Goal: Task Accomplishment & Management: Complete application form

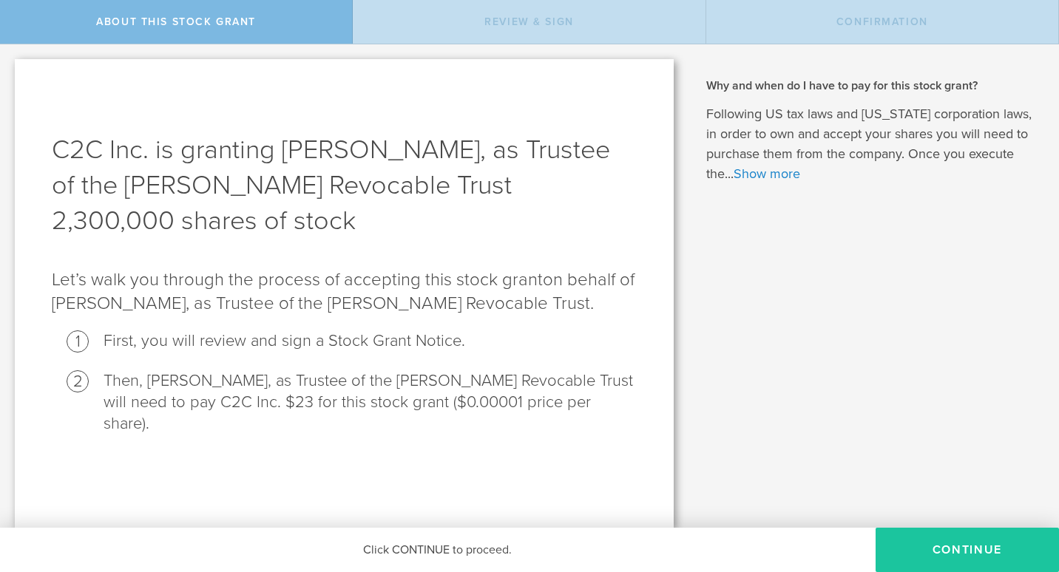
click at [946, 549] on button "CONTINUE" at bounding box center [966, 550] width 183 height 44
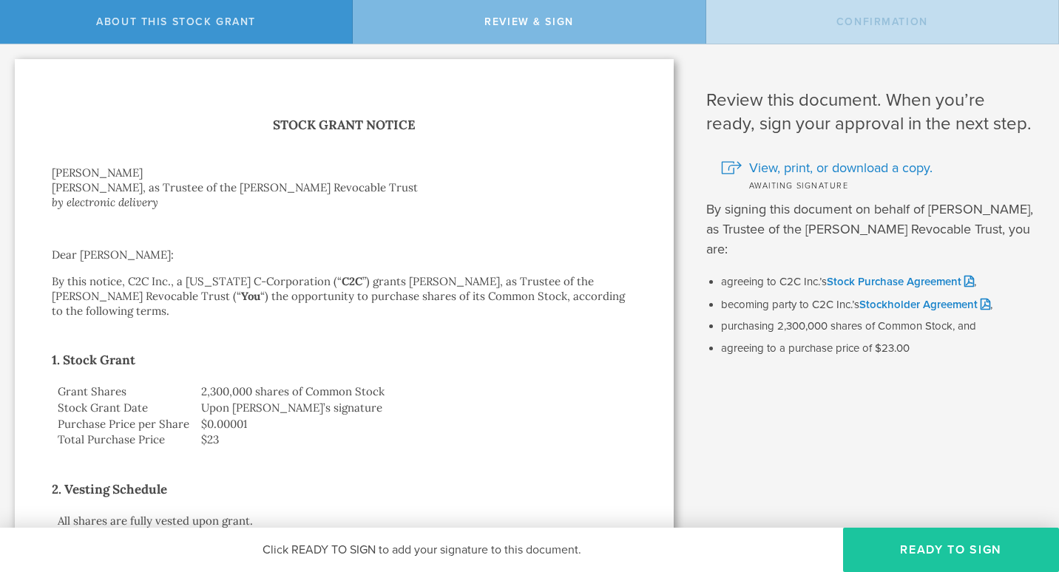
click at [925, 555] on button "Ready to Sign" at bounding box center [951, 550] width 216 height 44
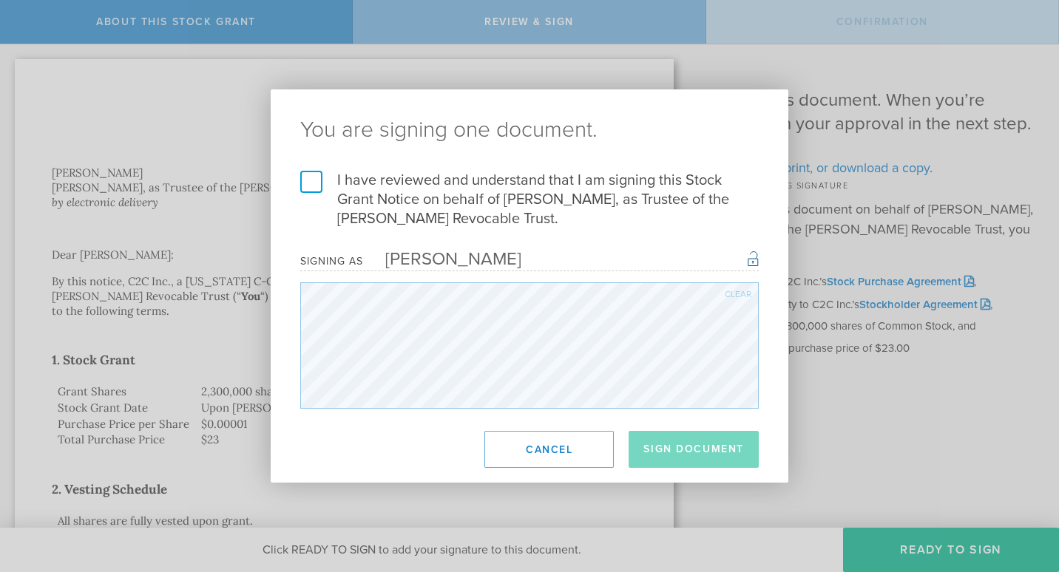
click at [736, 299] on div "Clear" at bounding box center [738, 294] width 27 height 9
click at [725, 291] on div "Clear" at bounding box center [738, 294] width 27 height 9
click at [736, 294] on div "Clear" at bounding box center [738, 294] width 27 height 9
click at [740, 294] on div "Clear" at bounding box center [738, 294] width 27 height 9
click at [741, 294] on div "Clear" at bounding box center [738, 294] width 27 height 9
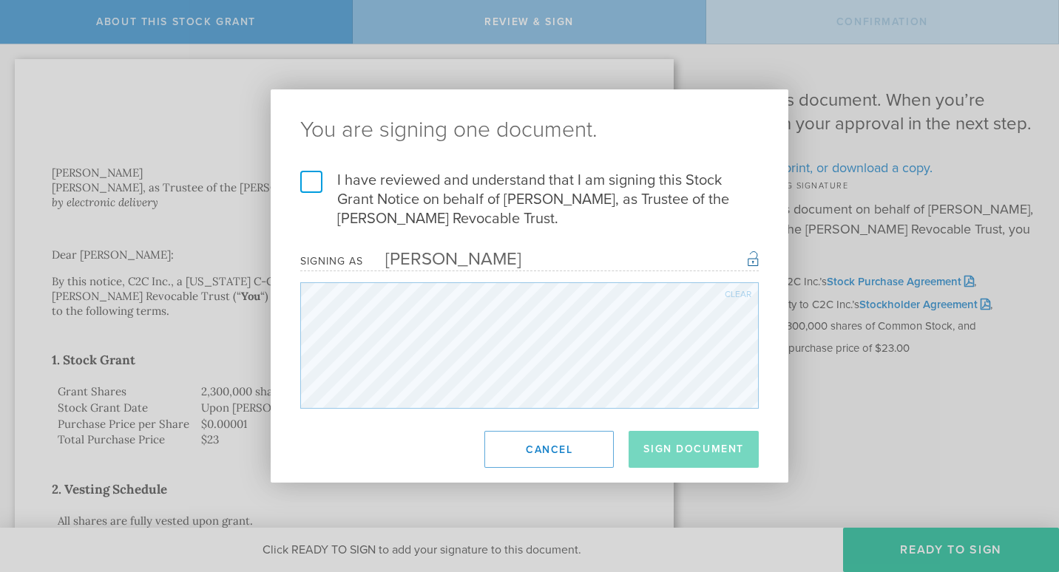
click at [314, 190] on label "I have reviewed and understand that I am signing this Stock Grant Notice on beh…" at bounding box center [529, 200] width 458 height 58
click at [0, 0] on input "I have reviewed and understand that I am signing this Stock Grant Notice on beh…" at bounding box center [0, 0] width 0 height 0
click at [705, 466] on button "Sign Document" at bounding box center [694, 449] width 130 height 37
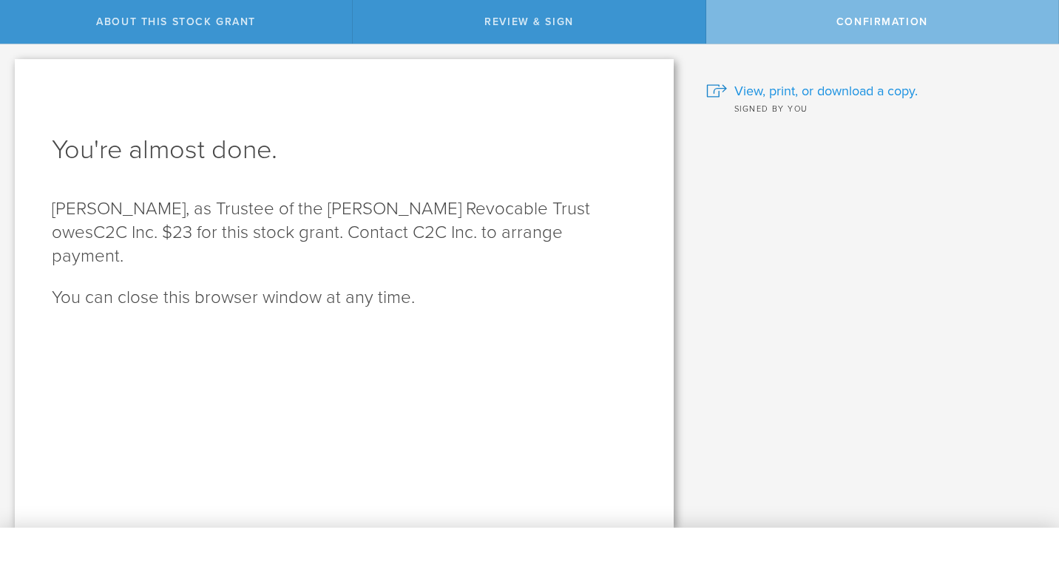
click at [840, 87] on span "View, print, or download a copy." at bounding box center [825, 90] width 183 height 19
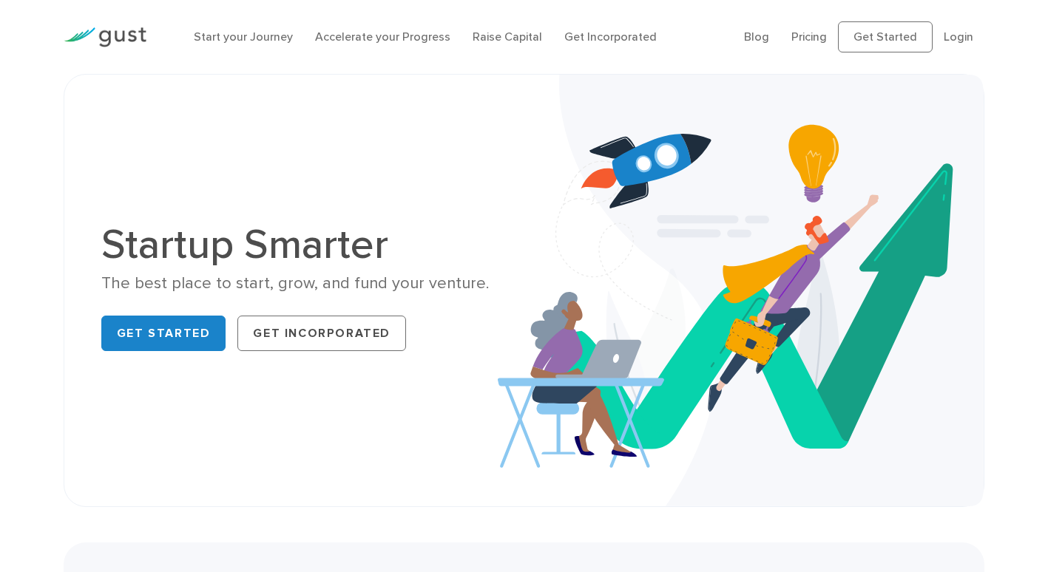
click at [958, 30] on li "Login" at bounding box center [958, 37] width 30 height 18
click at [959, 34] on link "Login" at bounding box center [958, 37] width 30 height 14
